Goal: Information Seeking & Learning: Learn about a topic

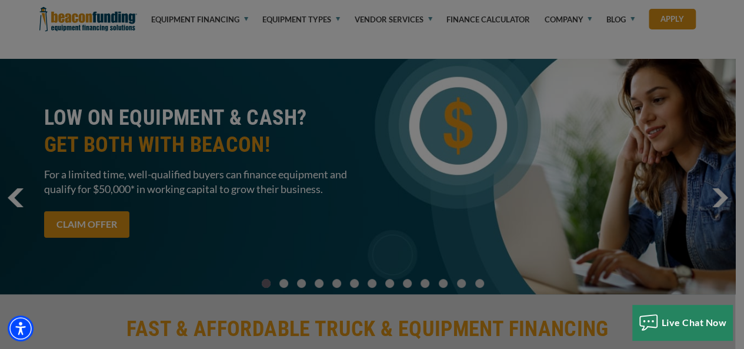
scroll to position [993, 0]
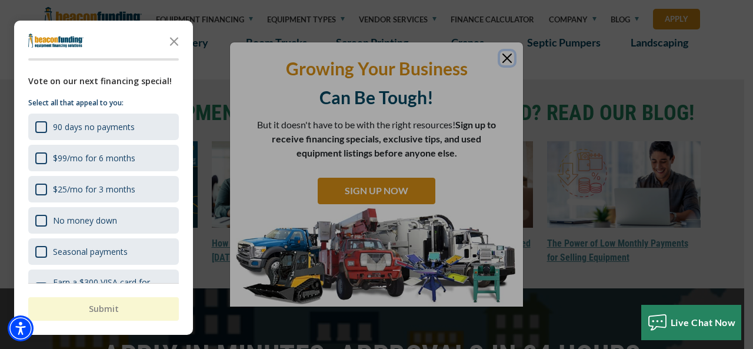
click at [509, 56] on div "button" at bounding box center [376, 174] width 753 height 349
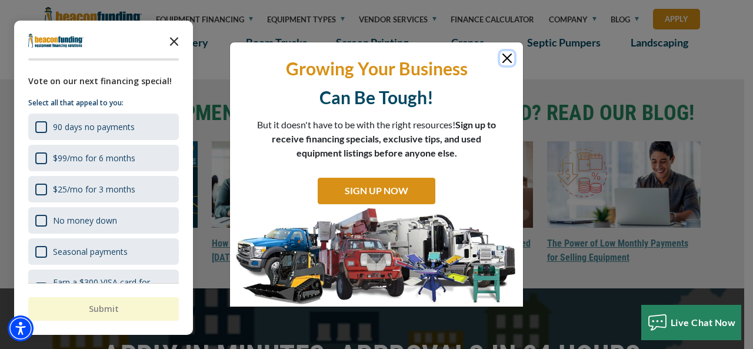
click at [170, 41] on icon "Close the survey" at bounding box center [174, 41] width 24 height 24
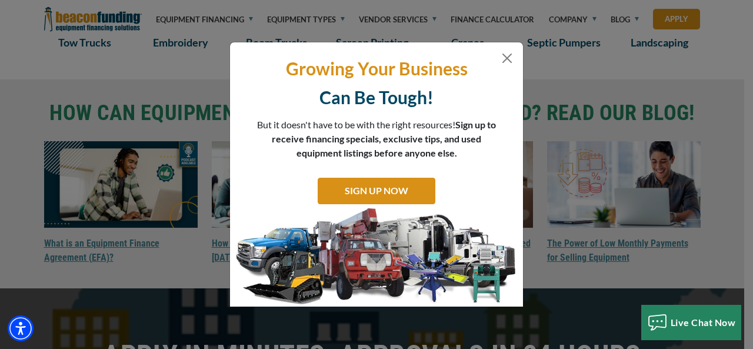
click at [515, 64] on div "Growing Your Business Can Be Tough! But it doesn't have to be with the right re…" at bounding box center [376, 174] width 293 height 265
click at [507, 60] on button "Close" at bounding box center [507, 58] width 14 height 14
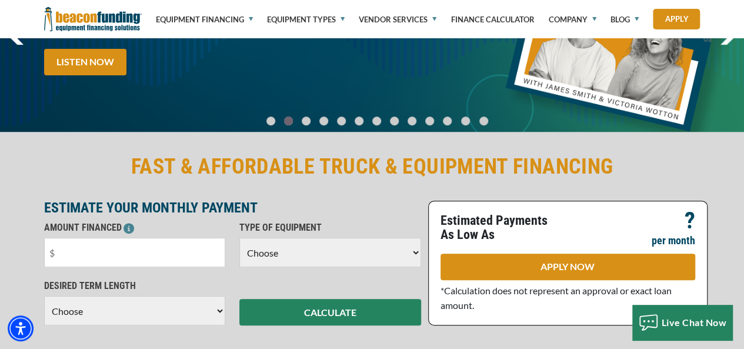
scroll to position [0, 0]
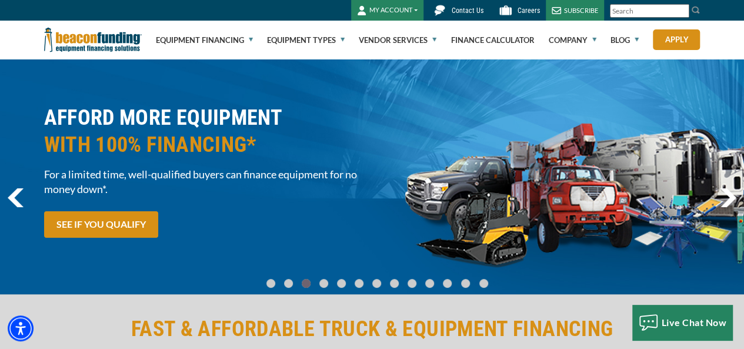
click at [641, 12] on input "Search" at bounding box center [649, 11] width 79 height 14
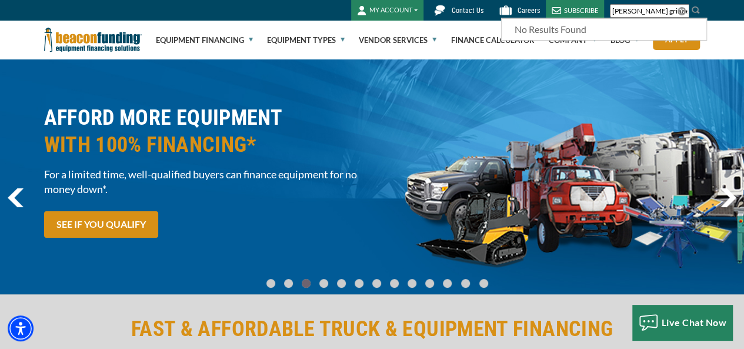
type input "[PERSON_NAME] grinder"
